Goal: Check status: Check status

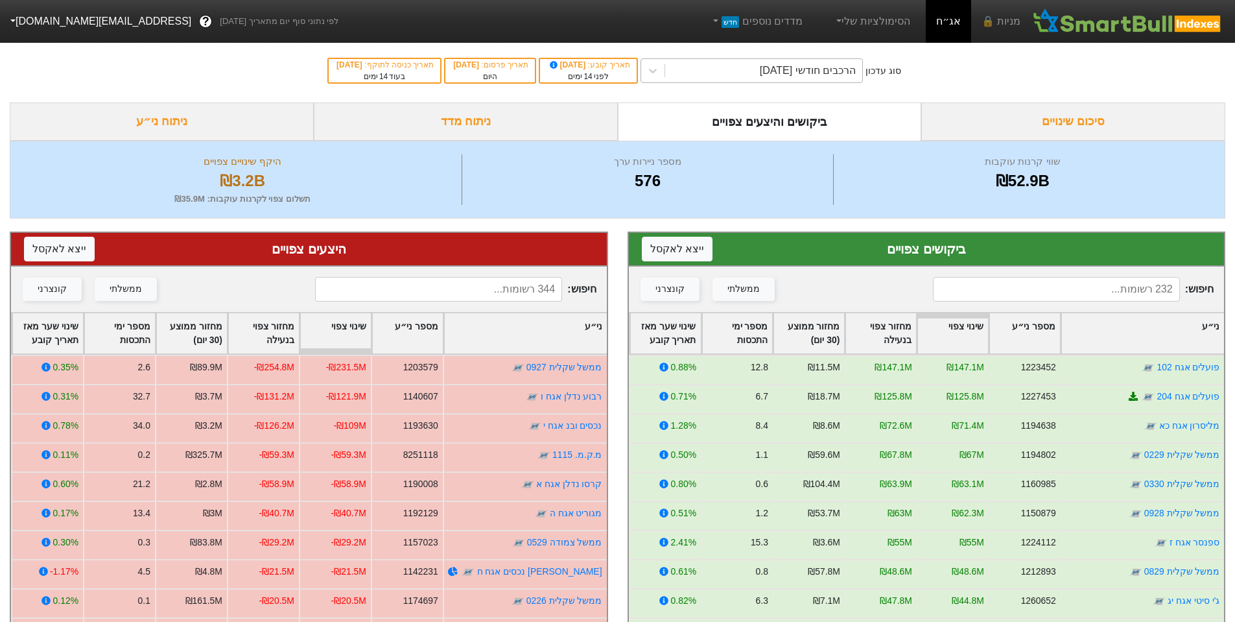
click at [772, 74] on div "הרכבים חודשי [DATE]" at bounding box center [808, 71] width 96 height 16
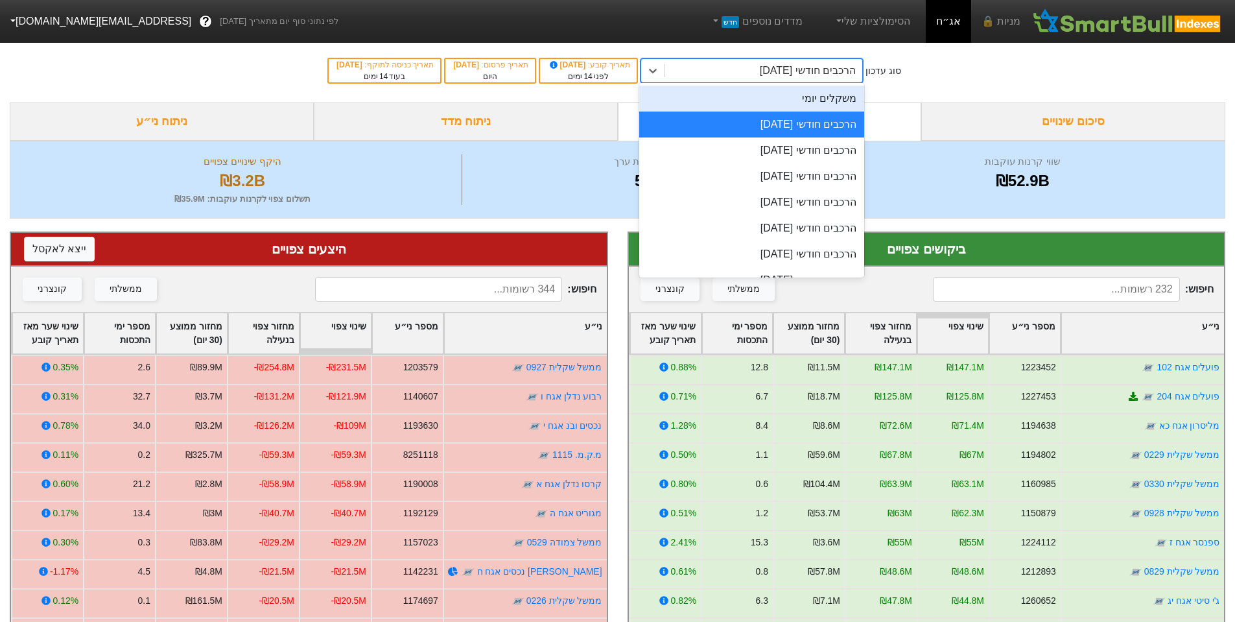
click at [802, 104] on div "משקלים יומי" at bounding box center [751, 99] width 225 height 26
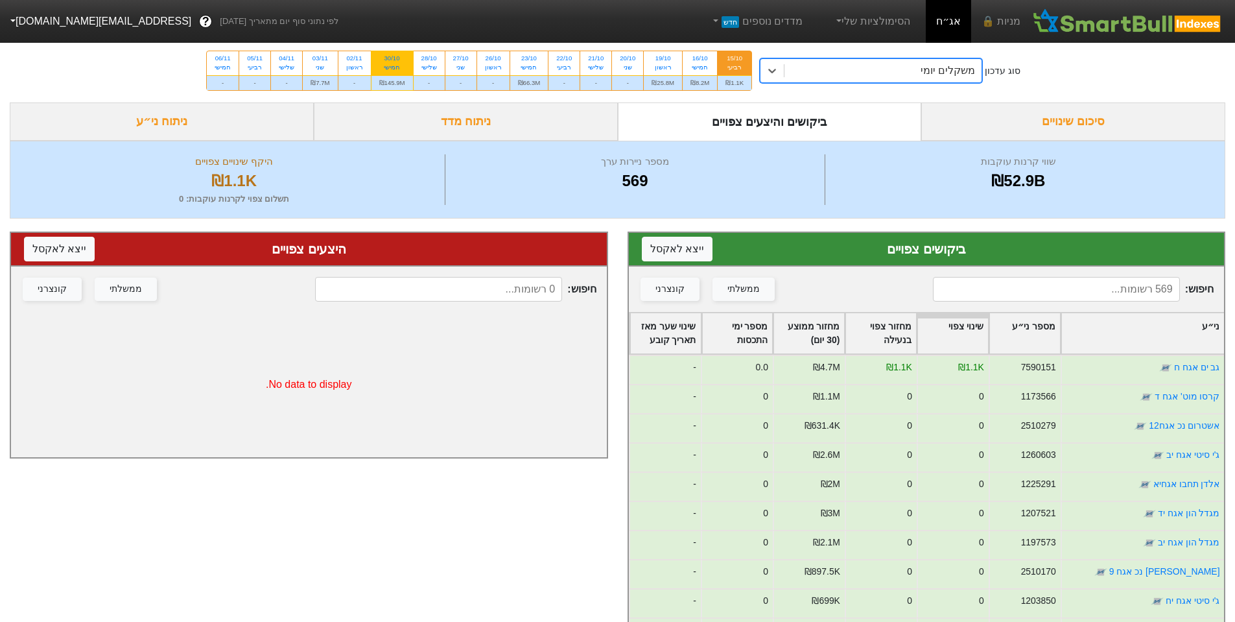
click at [401, 64] on div "חמישי" at bounding box center [392, 67] width 26 height 9
click at [392, 60] on input "30/10 חמישי ₪145.9M" at bounding box center [388, 55] width 8 height 8
radio input "true"
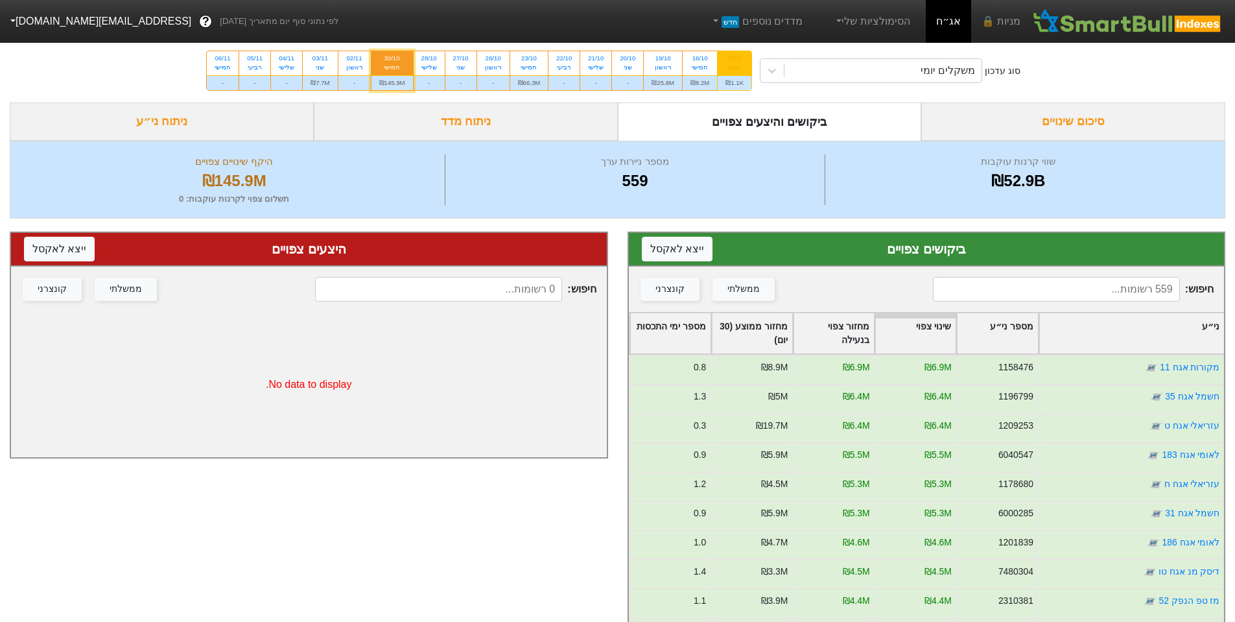
click at [744, 69] on div "15/10 רביעי" at bounding box center [735, 62] width 34 height 23
click at [735, 60] on input "15/10 רביעי ₪1.1K" at bounding box center [730, 55] width 8 height 8
radio input "true"
